Goal: Find specific page/section: Find specific page/section

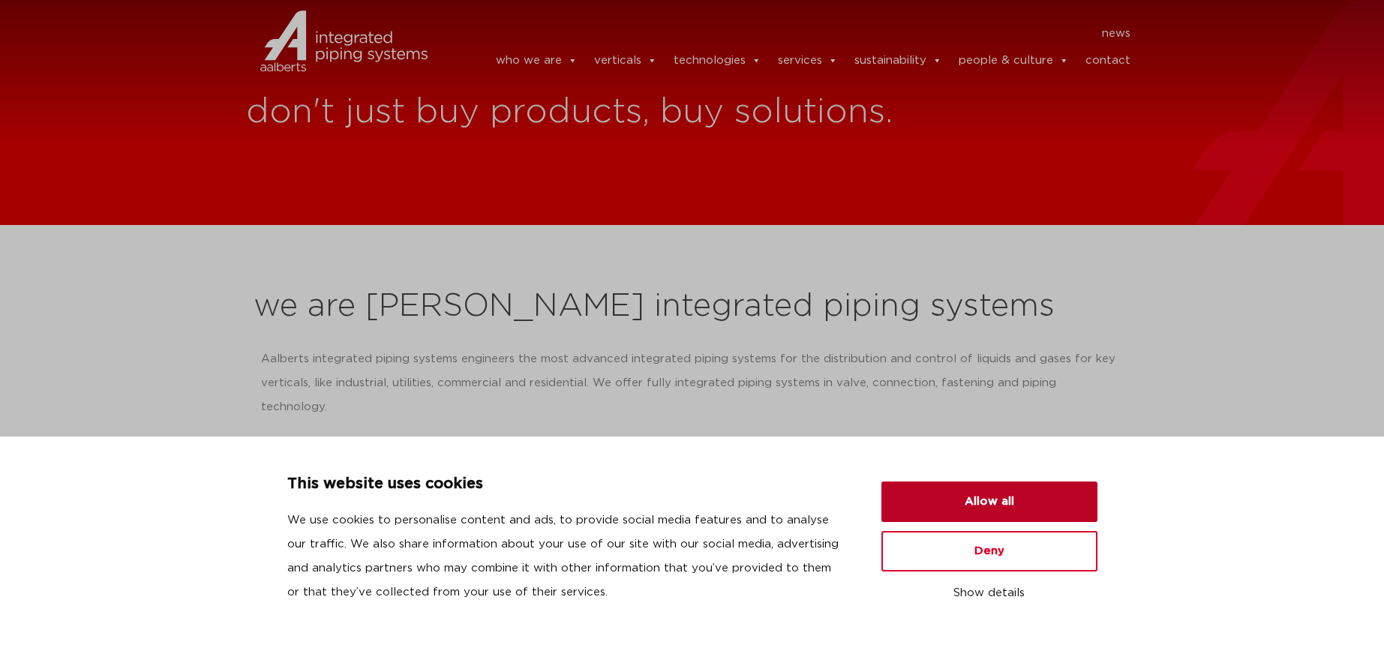
click at [1040, 508] on button "Allow all" at bounding box center [989, 501] width 216 height 40
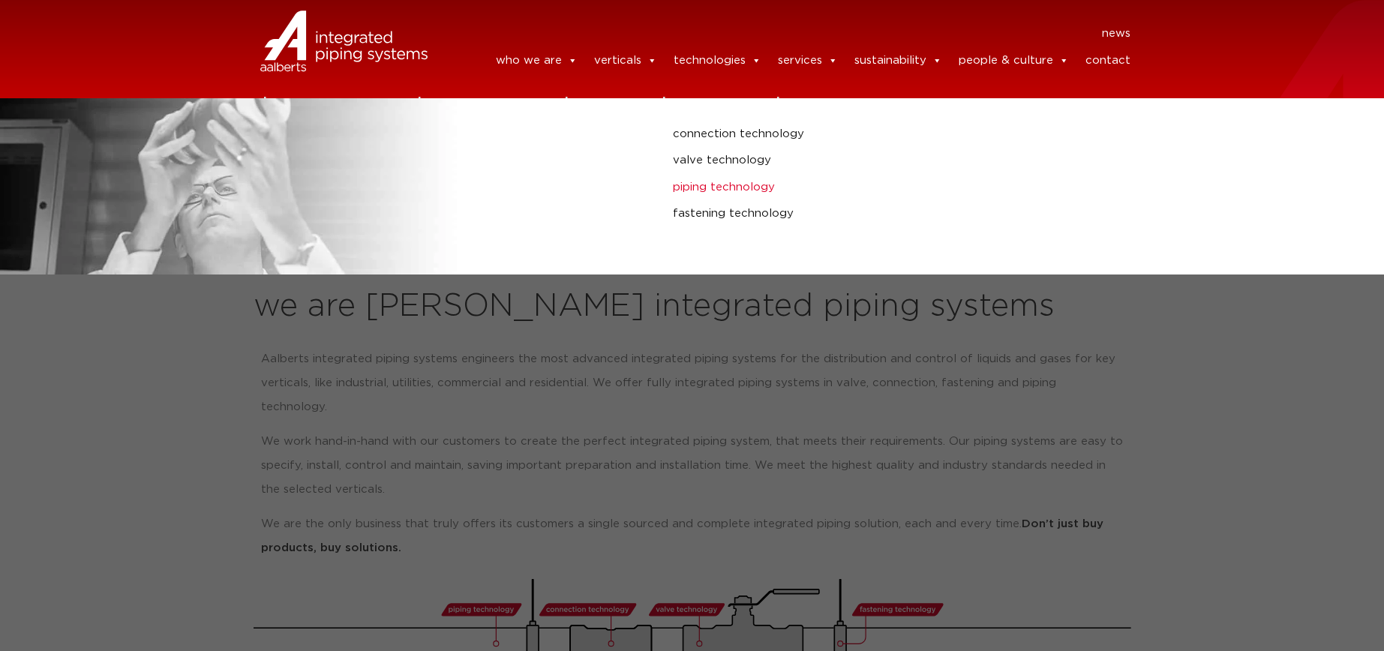
click at [707, 197] on link "piping technology" at bounding box center [933, 187] width 520 height 19
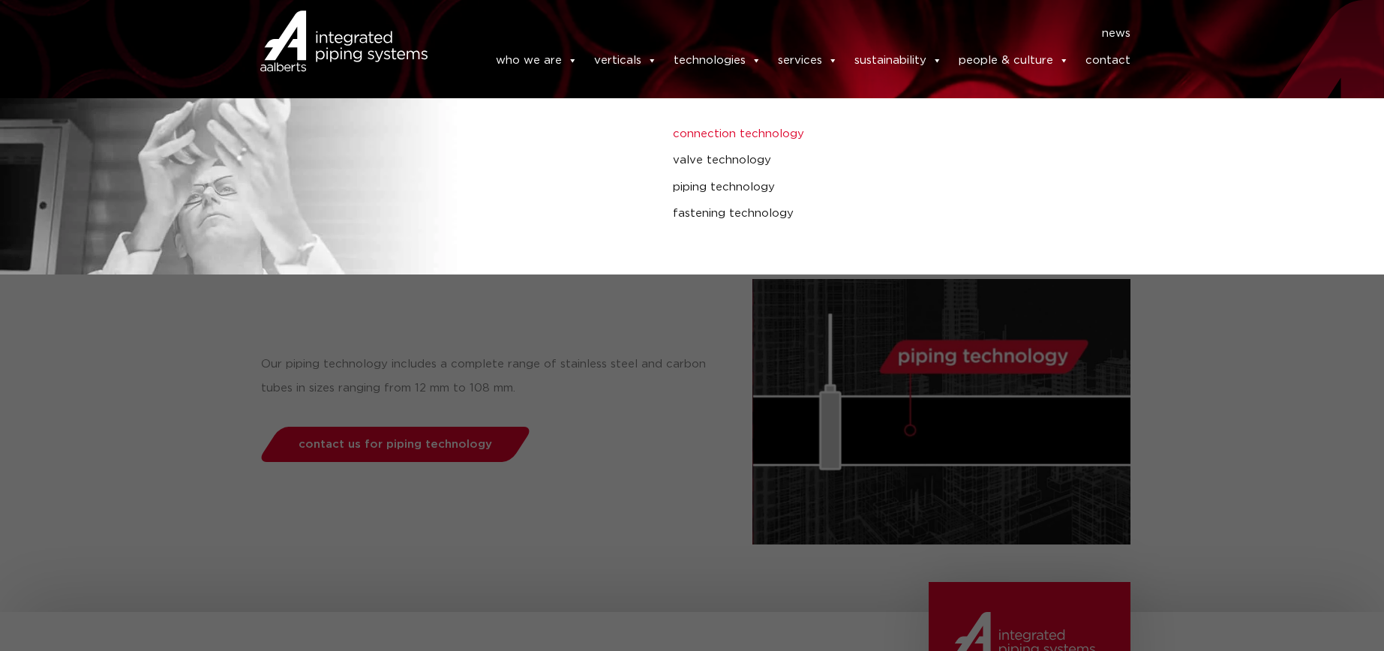
click at [725, 141] on link "connection technology" at bounding box center [933, 133] width 520 height 19
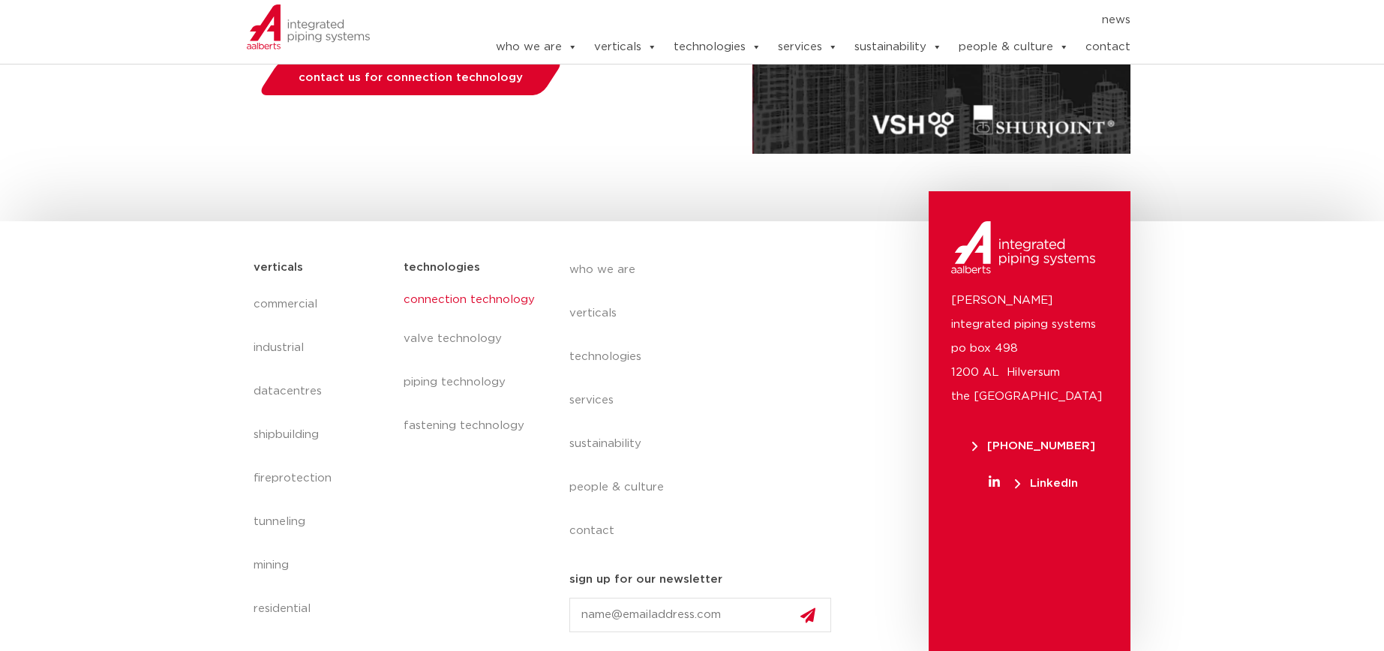
scroll to position [391, 0]
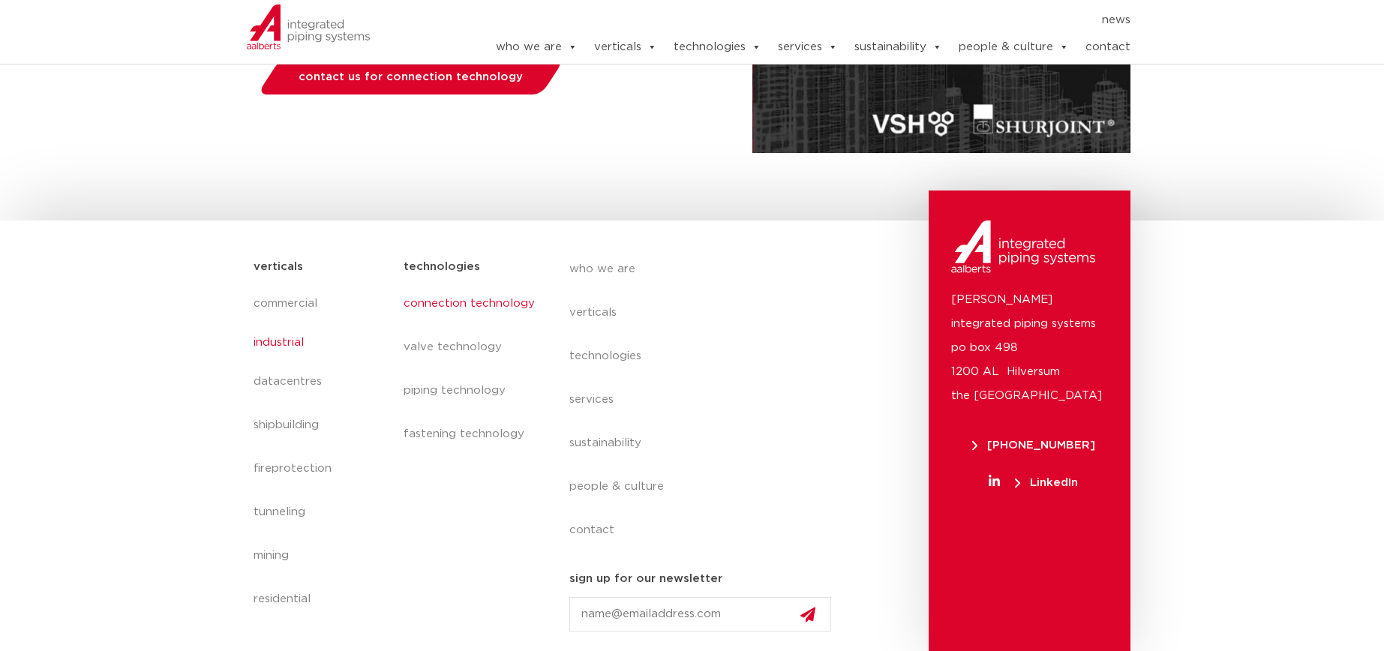
click at [268, 338] on link "industrial" at bounding box center [321, 342] width 136 height 34
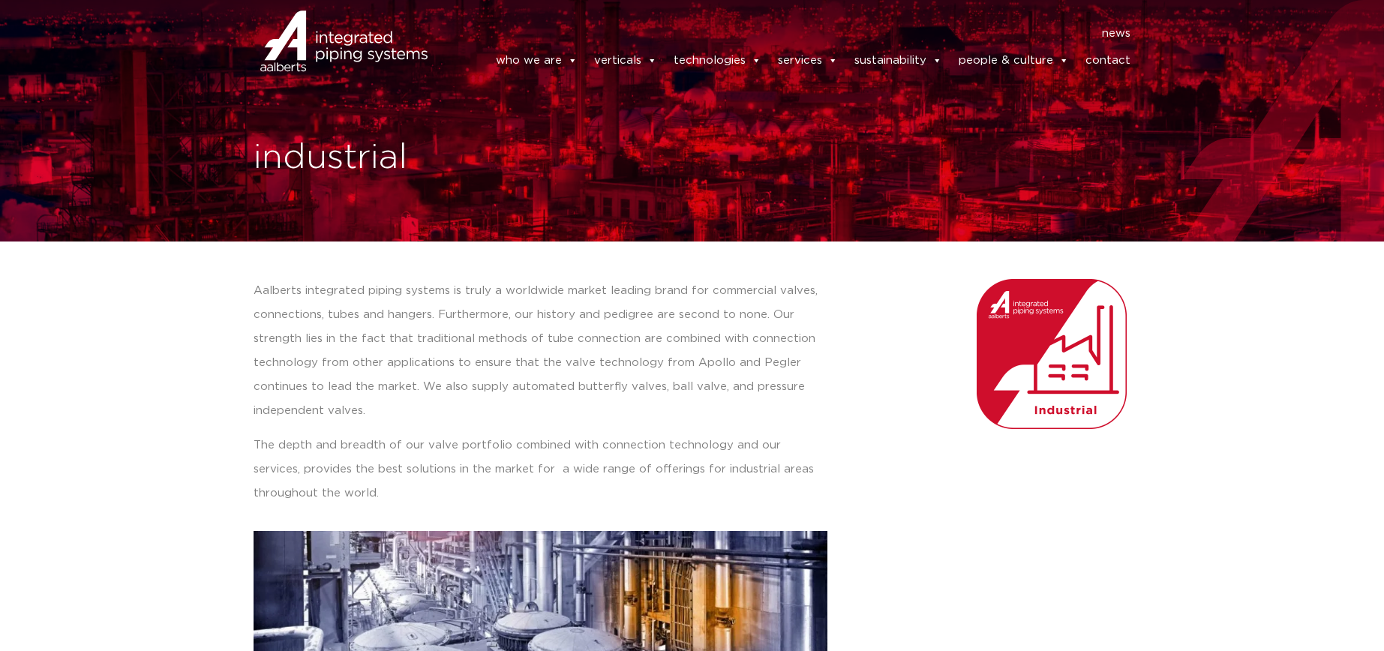
click at [1008, 313] on img at bounding box center [1051, 354] width 150 height 150
click at [333, 34] on img at bounding box center [343, 40] width 167 height 67
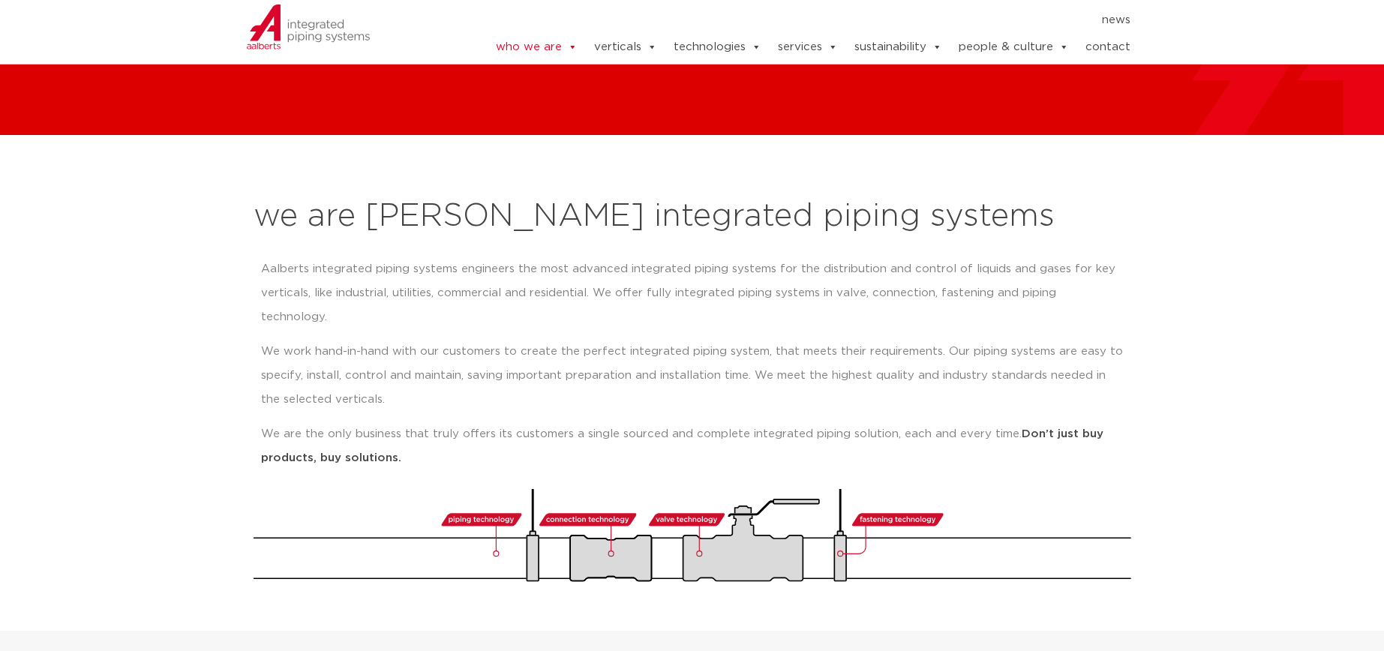
scroll to position [450, 0]
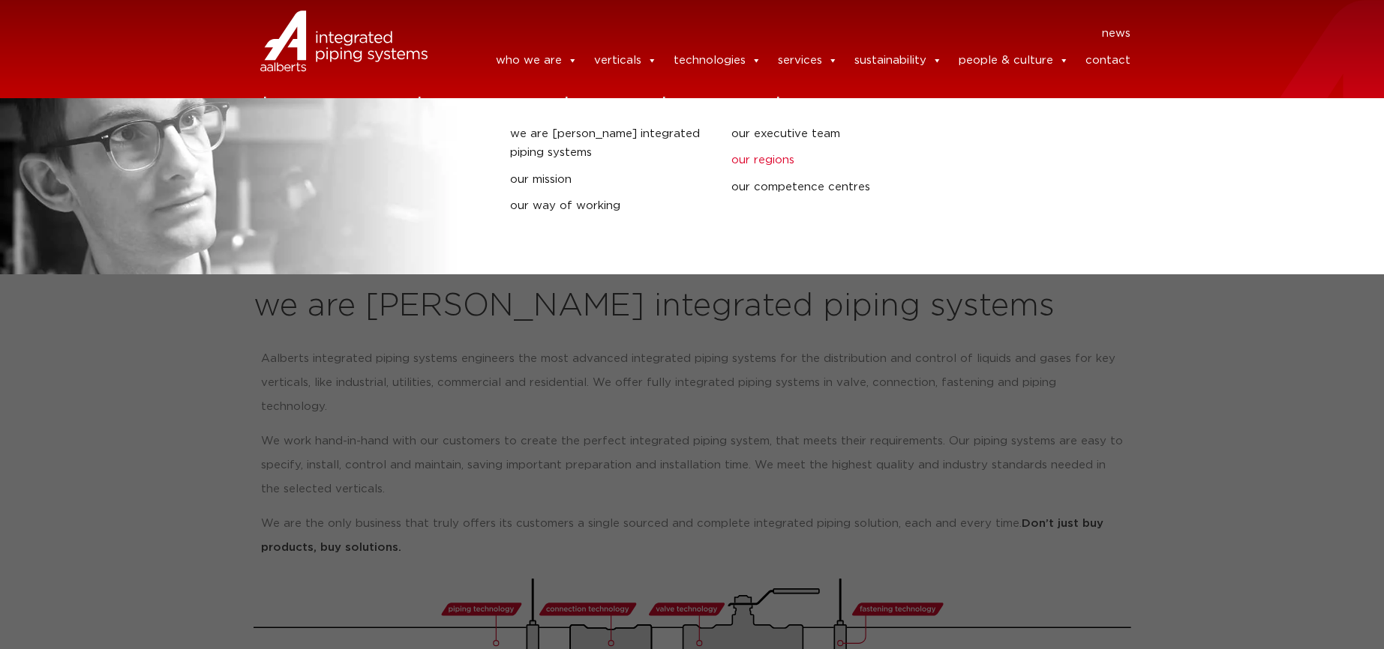
click at [747, 166] on link "our regions" at bounding box center [830, 160] width 199 height 19
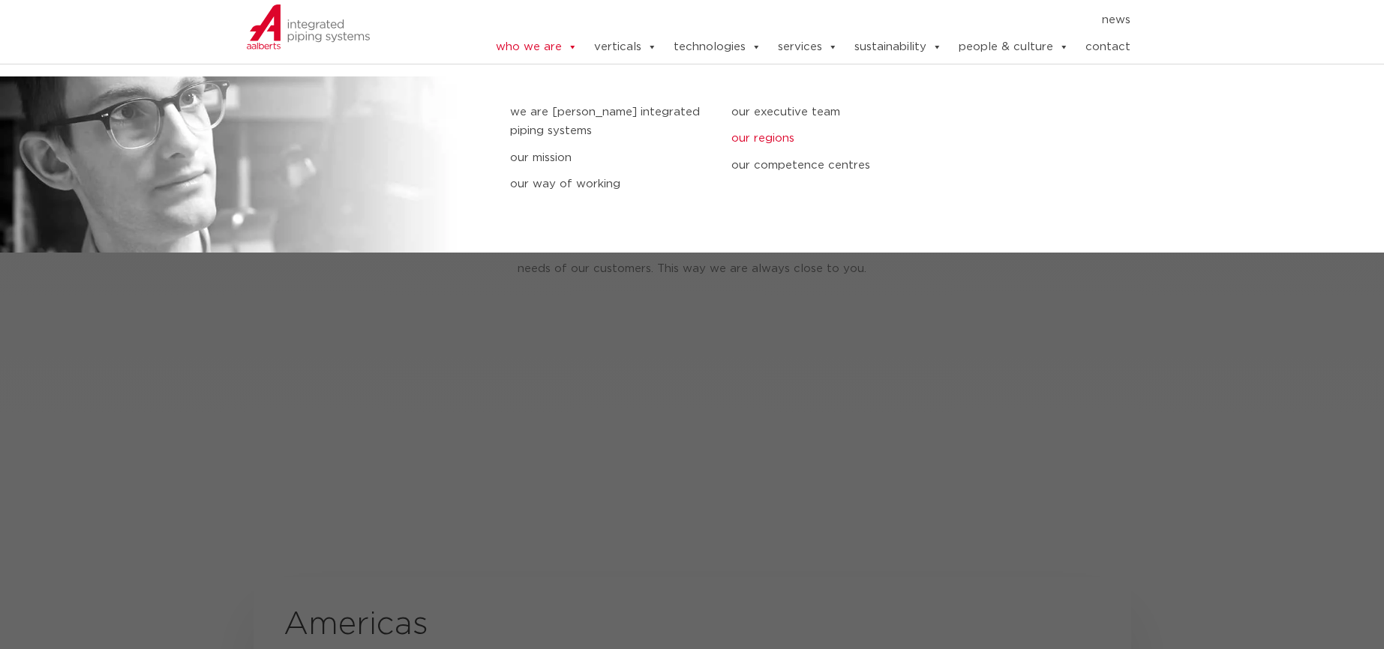
scroll to position [2212, 0]
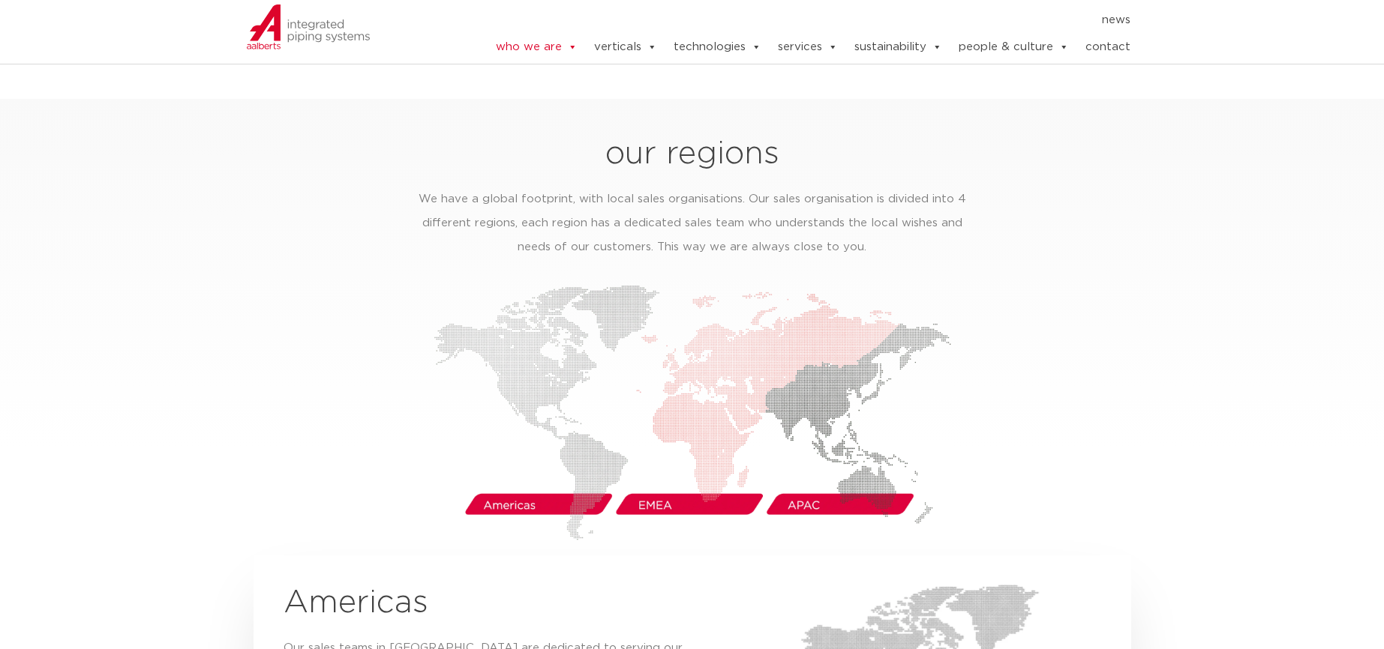
click at [784, 331] on img at bounding box center [691, 413] width 517 height 256
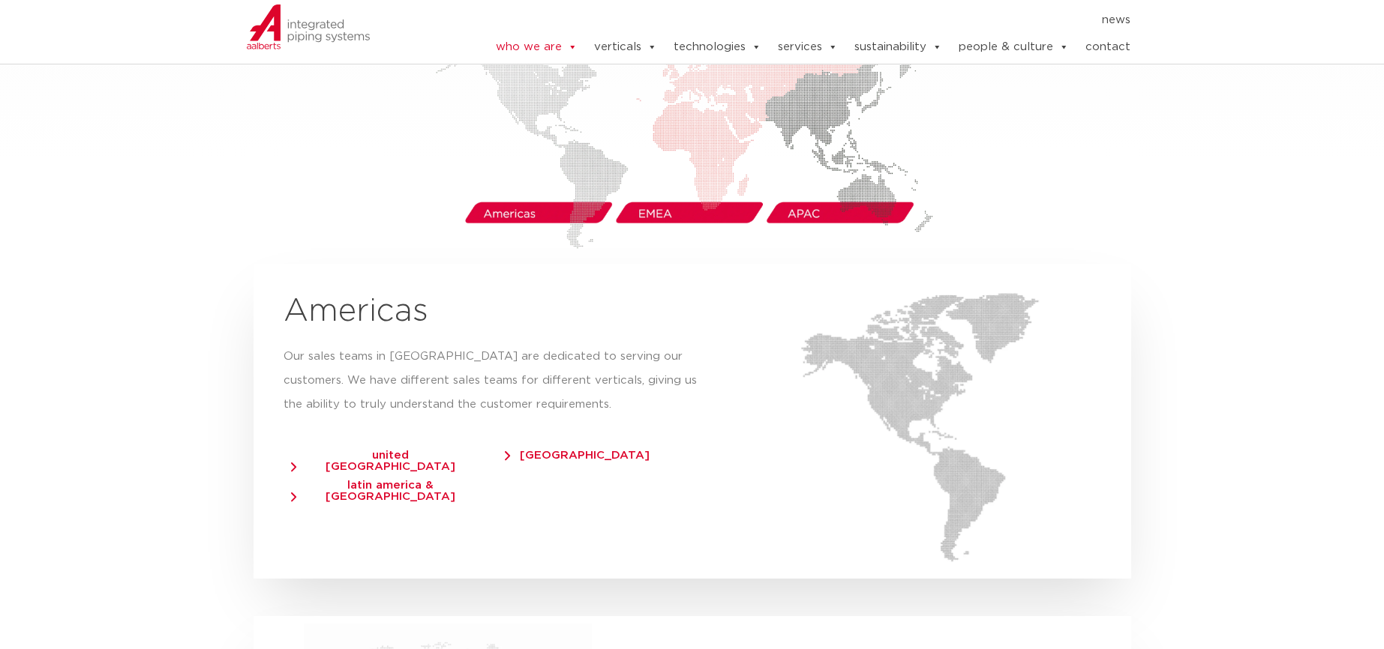
scroll to position [2587, 0]
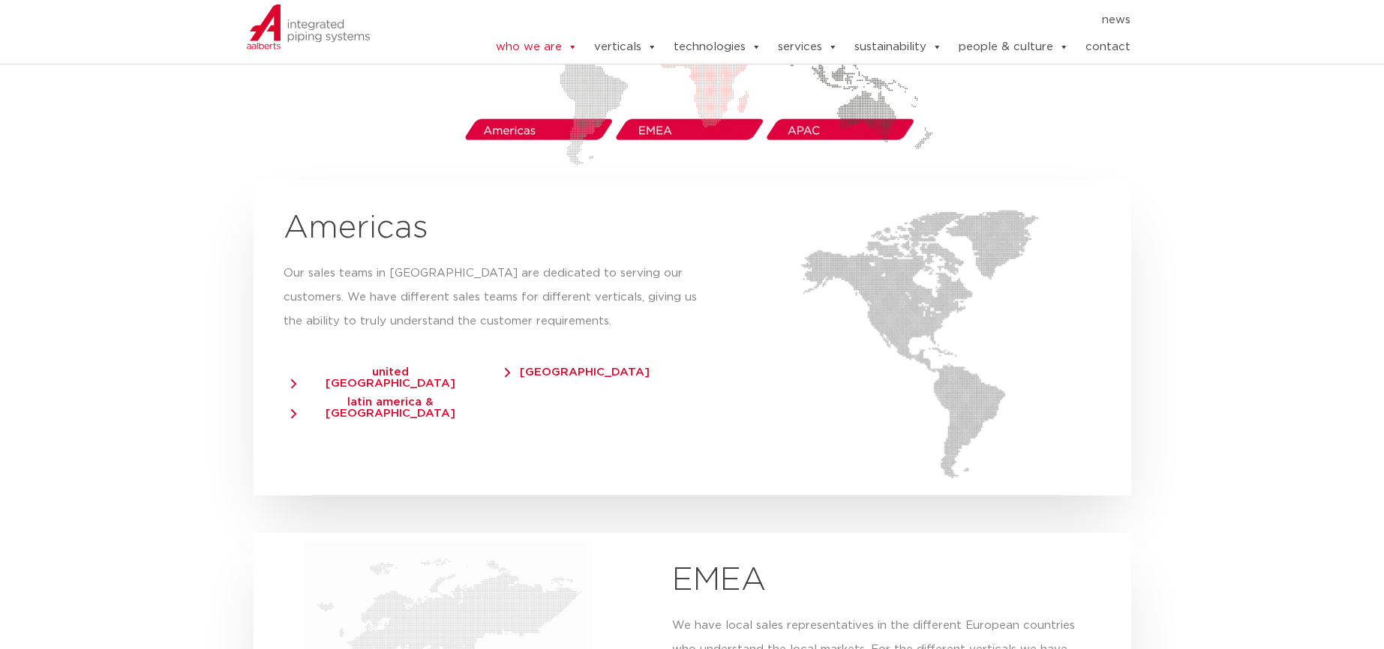
click at [369, 367] on span "united states of america" at bounding box center [383, 378] width 184 height 22
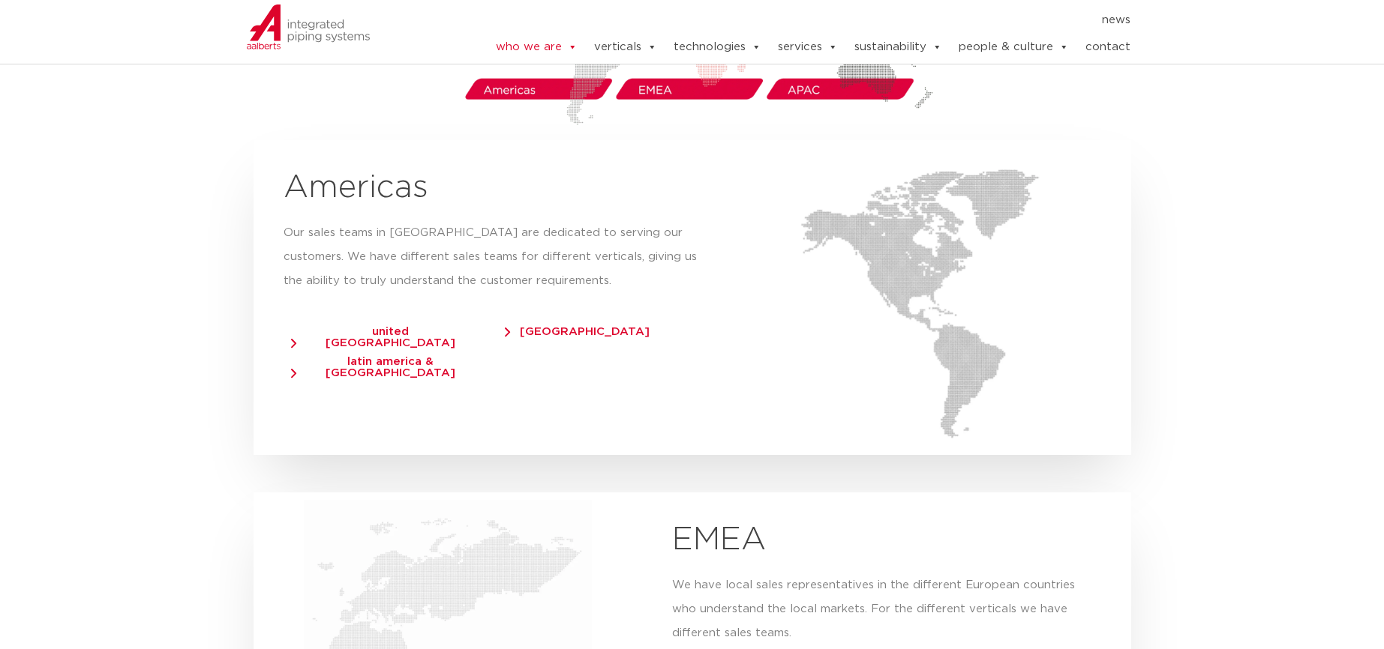
scroll to position [2662, 0]
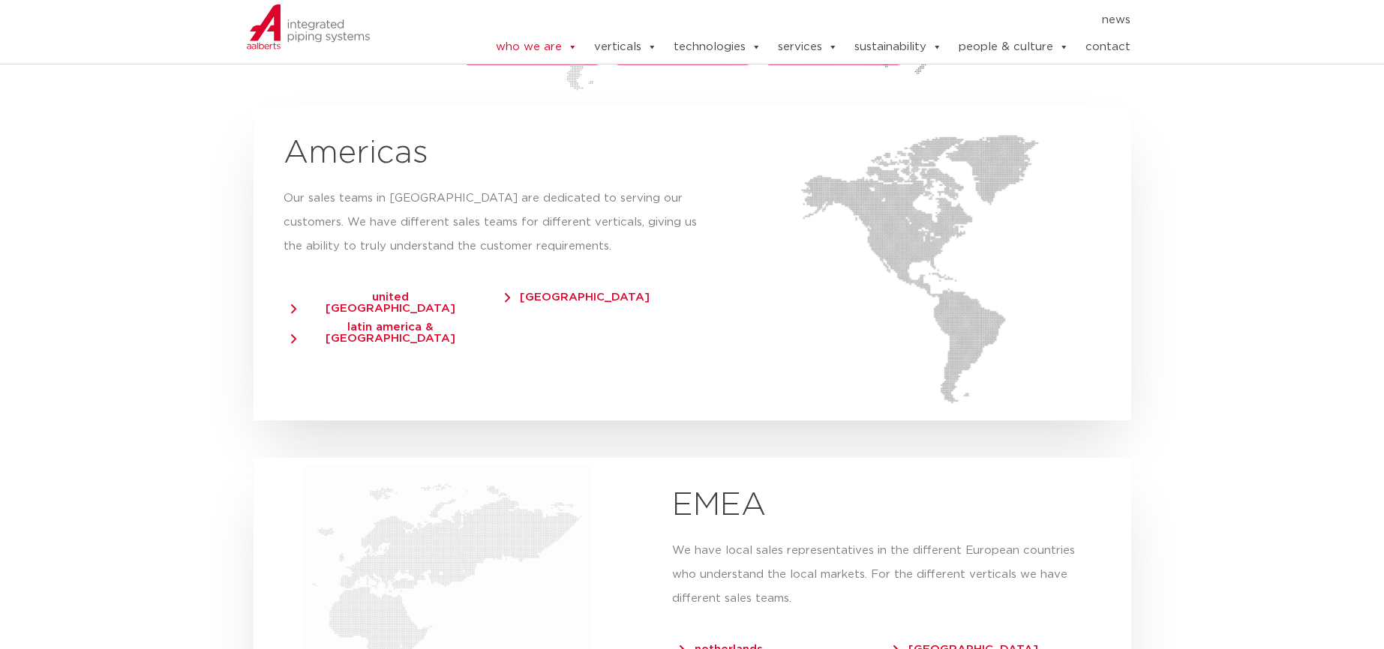
click at [547, 292] on span "canada" at bounding box center [577, 297] width 145 height 11
